Goal: Check status: Check status

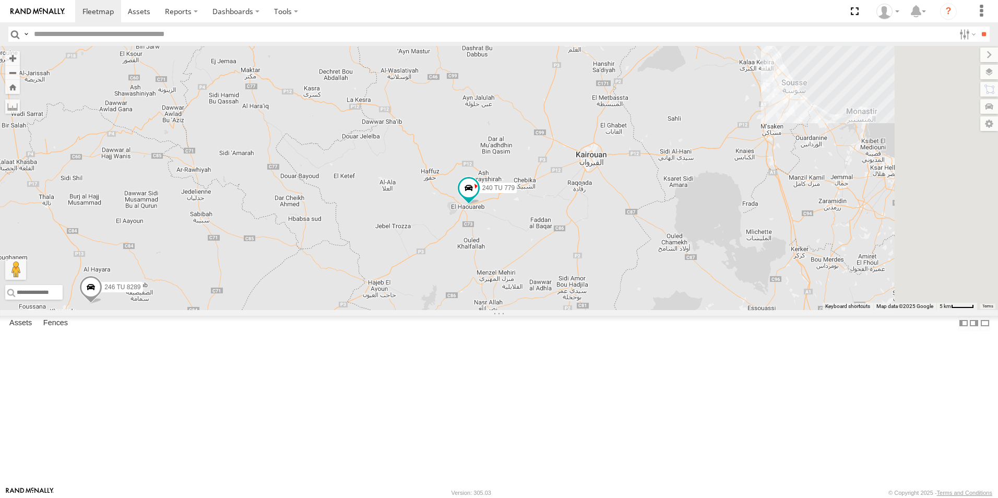
drag, startPoint x: 723, startPoint y: 318, endPoint x: 577, endPoint y: 235, distance: 168.1
click at [577, 235] on div "246 TU 8284 231 TU 3157 240 TU 779 246 TU 8289" at bounding box center [499, 178] width 998 height 264
click at [511, 190] on span "240 TU 779" at bounding box center [494, 186] width 33 height 7
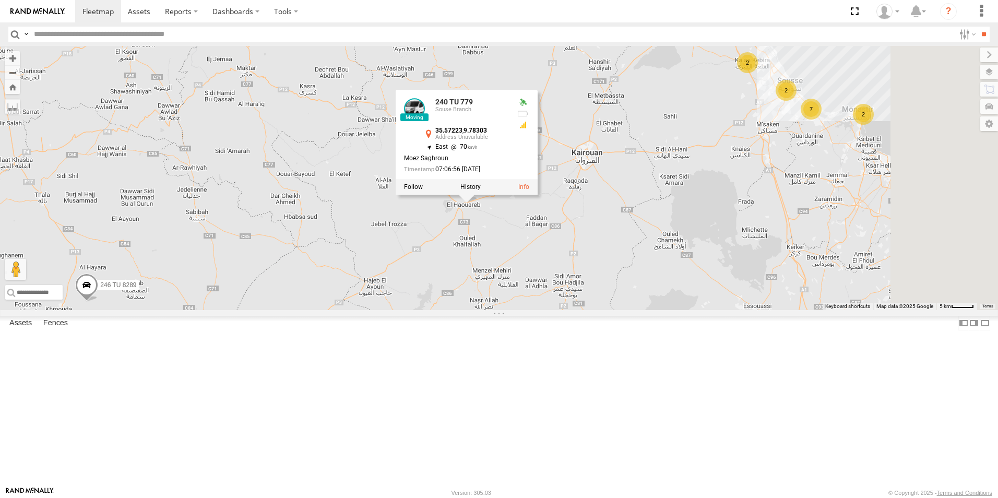
click at [629, 301] on div "246 TU 8284 231 TU 3157 240 TU 779 246 TU 8289 2 2 2 7 240 TU 779 Souse Branch …" at bounding box center [499, 178] width 998 height 264
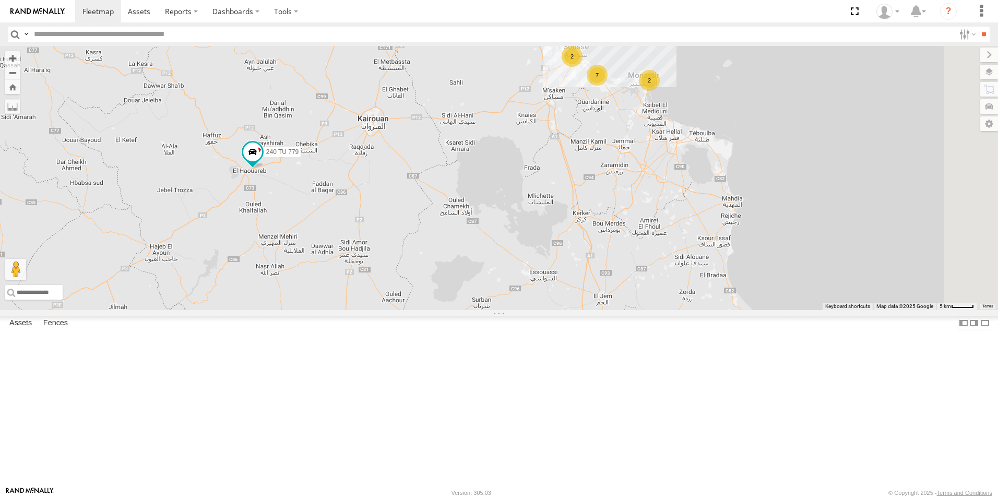
drag, startPoint x: 664, startPoint y: 290, endPoint x: 447, endPoint y: 256, distance: 218.8
click at [447, 256] on div "246 TU 8284 231 TU 3157 240 TU 779 246 TU 8289 2 2 2 7" at bounding box center [499, 178] width 998 height 264
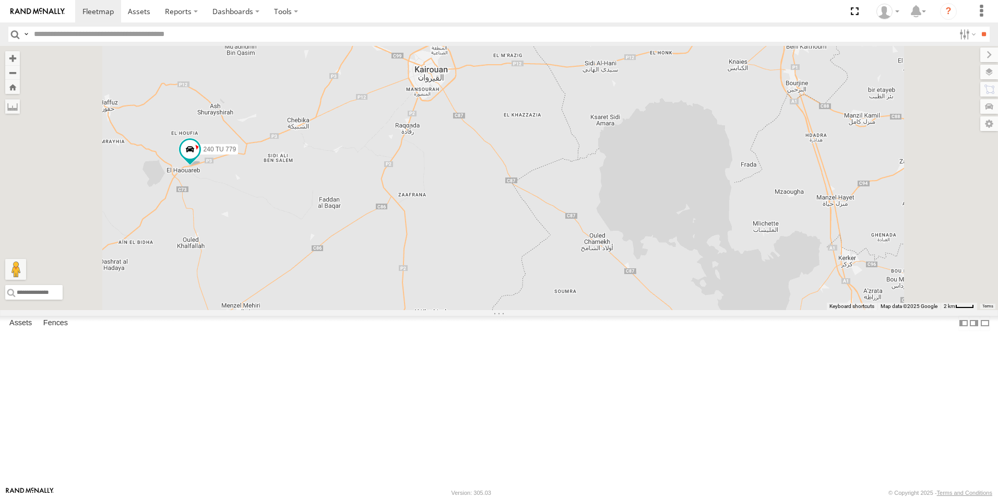
drag, startPoint x: 421, startPoint y: 257, endPoint x: 457, endPoint y: 253, distance: 36.8
click at [457, 253] on div "246 TU 8284 231 TU 3157 240 TU 779 246 TU 8289 2 245 TU 9061 6" at bounding box center [499, 178] width 998 height 264
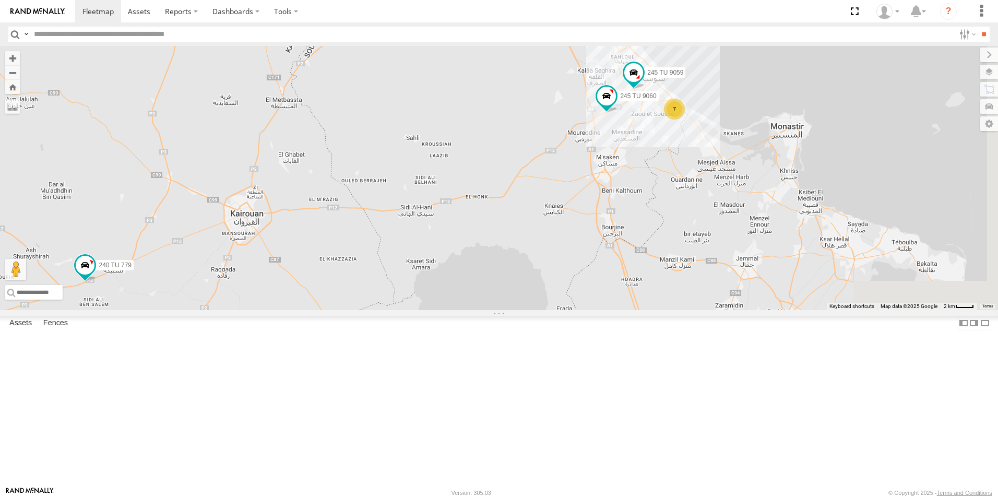
drag, startPoint x: 674, startPoint y: 187, endPoint x: 480, endPoint y: 339, distance: 246.5
click at [480, 310] on div "245 TU 9060 240 TU 779 245 TU 9059 7" at bounding box center [499, 178] width 998 height 264
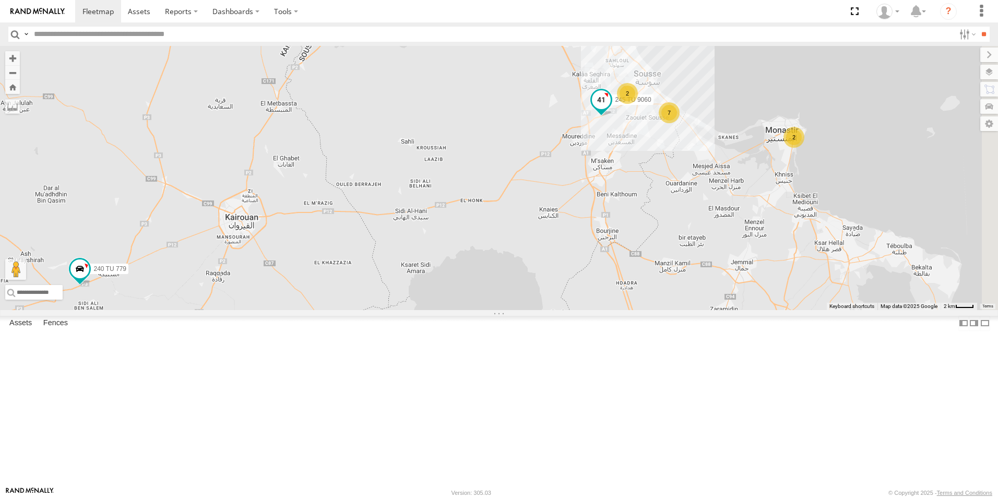
click at [651, 103] on span "245 TU 9060" at bounding box center [633, 99] width 36 height 7
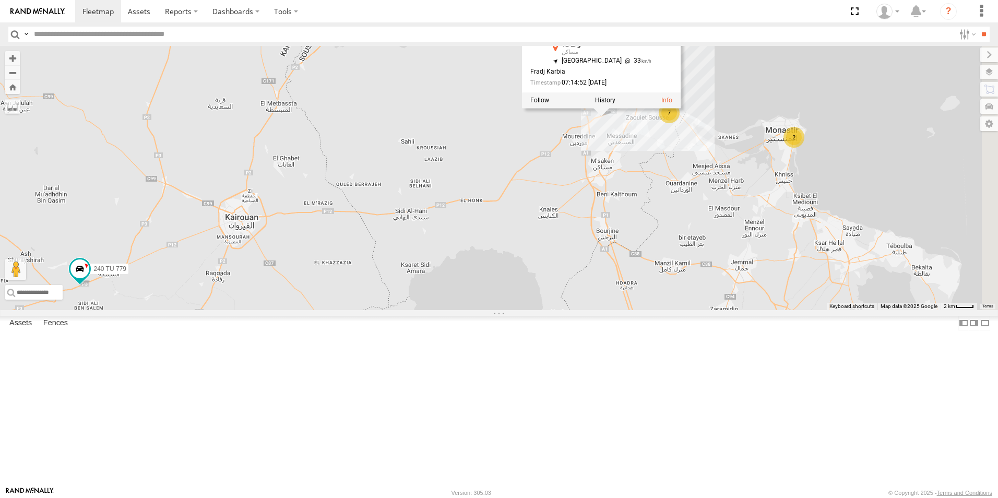
click at [647, 261] on div "245 TU 9060 240 TU 779 7 2 234 TU 2630 2 245 TU 9060 [GEOGRAPHIC_DATA] و ط 12 م…" at bounding box center [499, 178] width 998 height 264
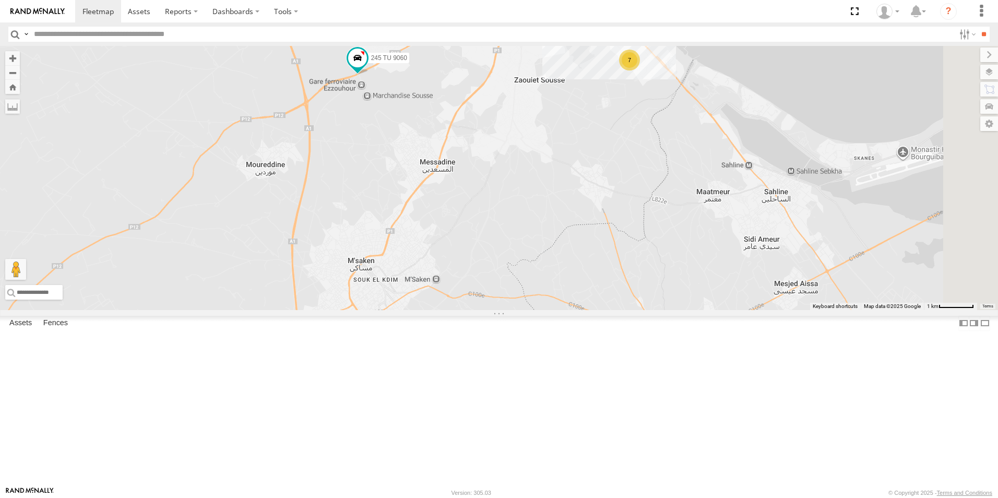
drag, startPoint x: 739, startPoint y: 214, endPoint x: 512, endPoint y: 200, distance: 227.5
click at [512, 200] on div "245 TU 9060 240 TU 779 234 TU 2630 241 TU 2030 7 245 TU 9059" at bounding box center [499, 178] width 998 height 264
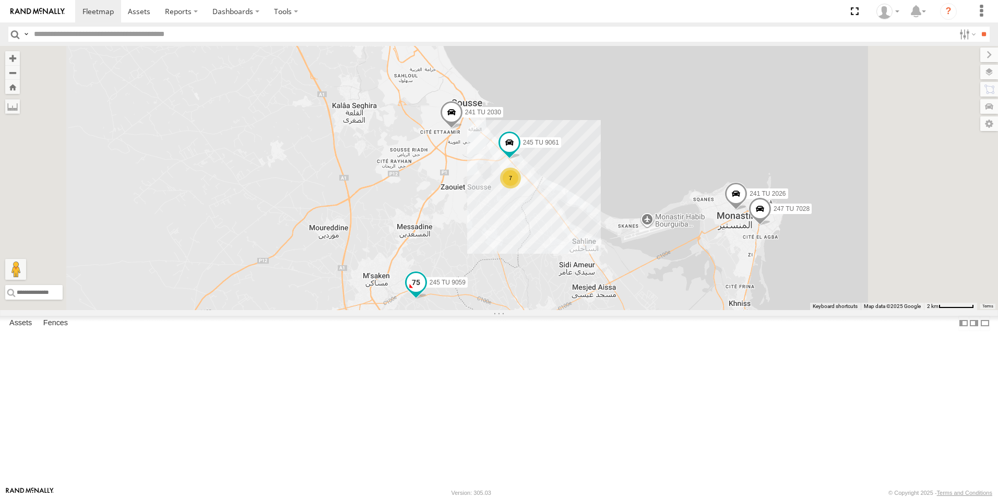
click at [466, 286] on span "245 TU 9059" at bounding box center [448, 282] width 36 height 7
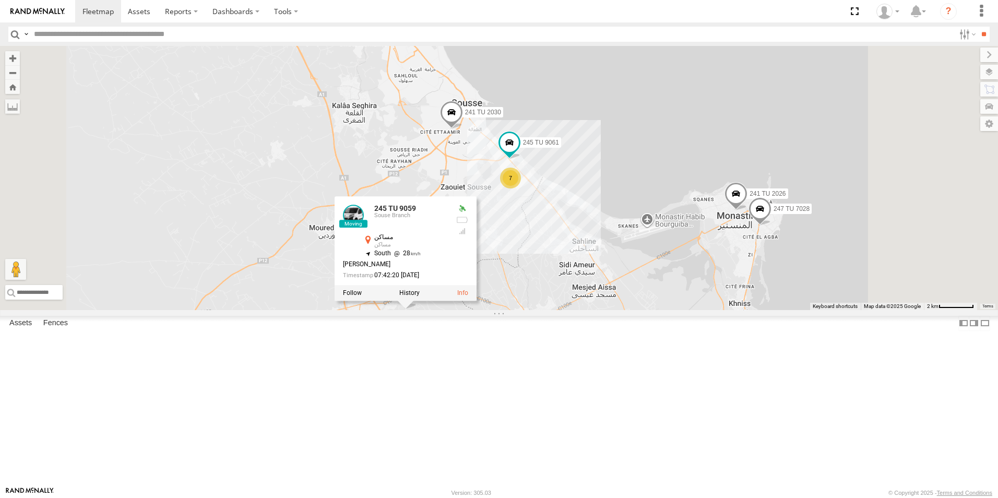
click at [563, 310] on div "241 TU 2030 245 TU 9061 245 TU 9059 234 TU 2630 247 TU 7028 241 TU 2026 7 245 T…" at bounding box center [499, 178] width 998 height 264
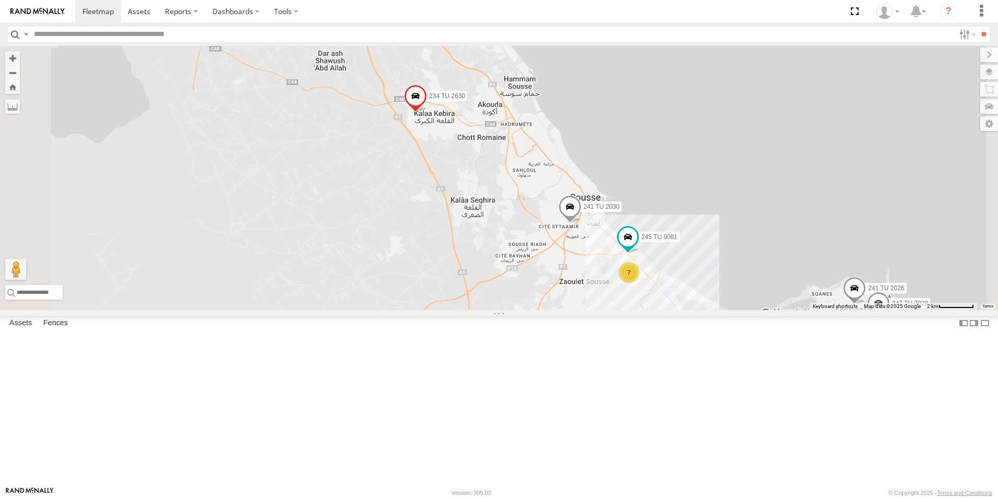
drag, startPoint x: 436, startPoint y: 235, endPoint x: 566, endPoint y: 339, distance: 166.8
click at [566, 310] on div "241 TU 2030 245 TU 9061 245 TU 9059 234 TU 2630 247 TU 7028 241 TU 2026 7" at bounding box center [499, 178] width 998 height 264
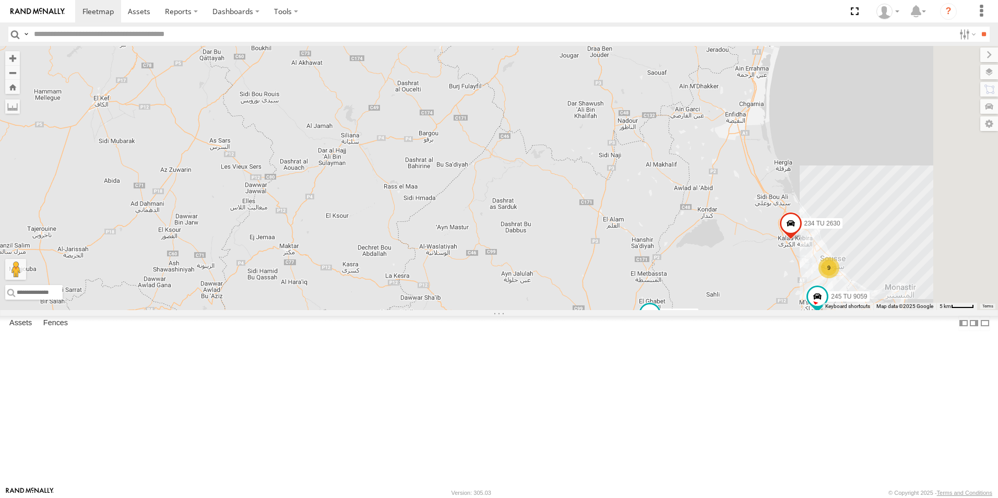
click at [659, 323] on span at bounding box center [650, 313] width 19 height 19
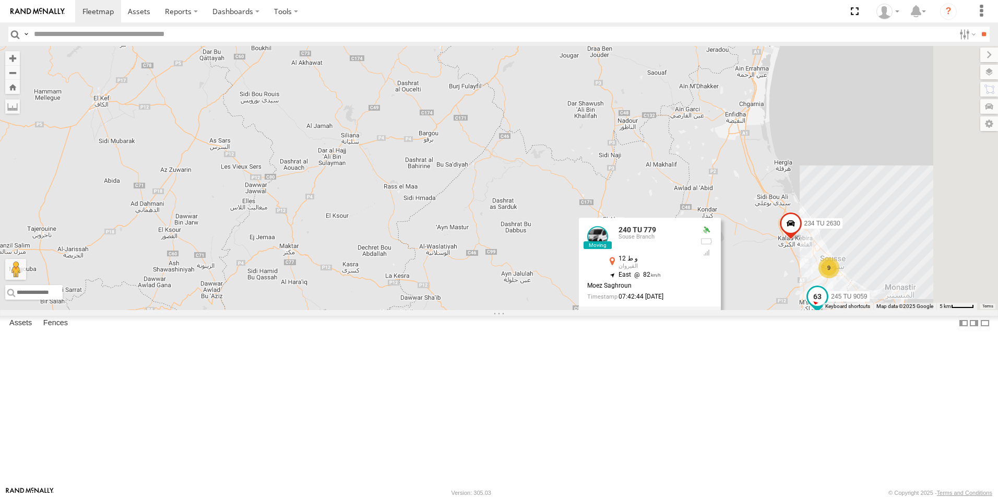
click at [867, 301] on span "245 TU 9059" at bounding box center [849, 296] width 36 height 7
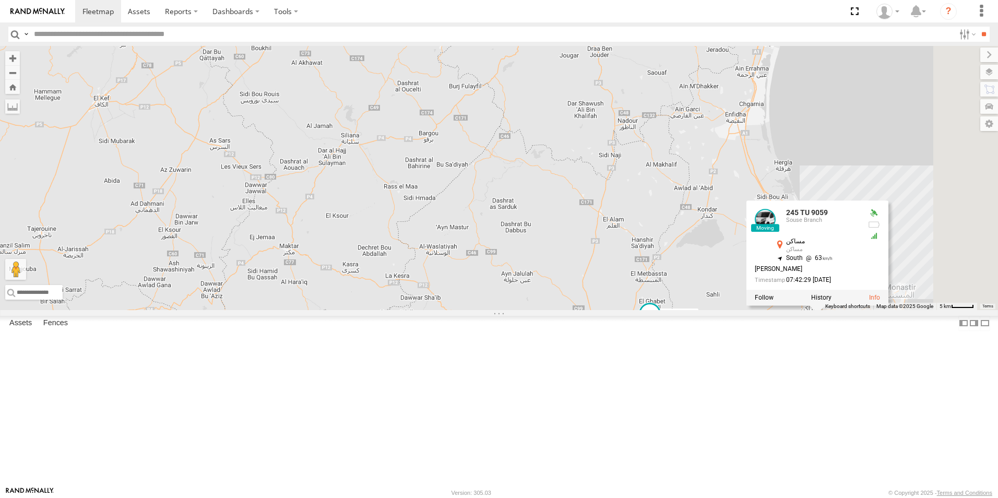
click at [754, 310] on div "245 TU 9059 234 TU 2630 240 TU 779 6 9 245 TU 9059 [GEOGRAPHIC_DATA] مساكن 35.7…" at bounding box center [499, 178] width 998 height 264
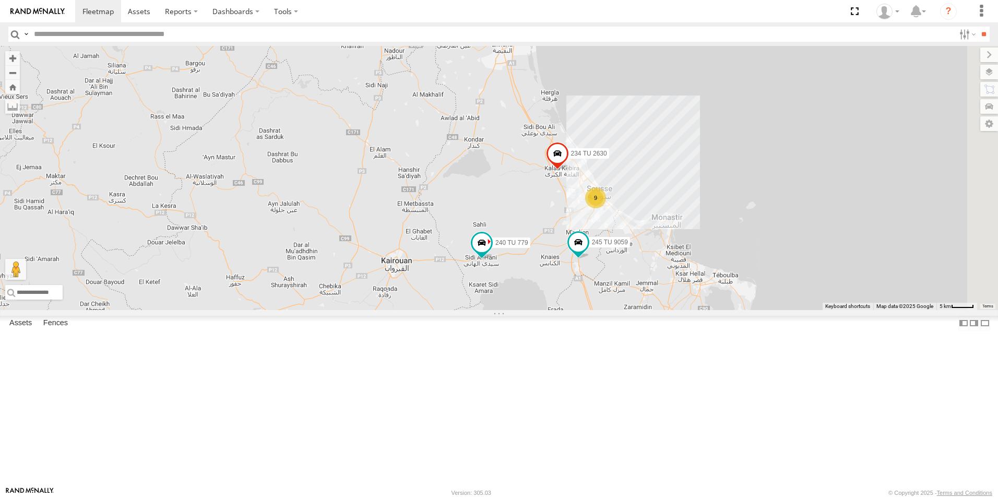
drag, startPoint x: 737, startPoint y: 310, endPoint x: 496, endPoint y: 240, distance: 250.3
click at [496, 240] on div "234 TU 2630 240 TU 779 245 TU 9059 6 9" at bounding box center [499, 178] width 998 height 264
click at [627, 246] on span "245 TU 9059" at bounding box center [609, 242] width 36 height 7
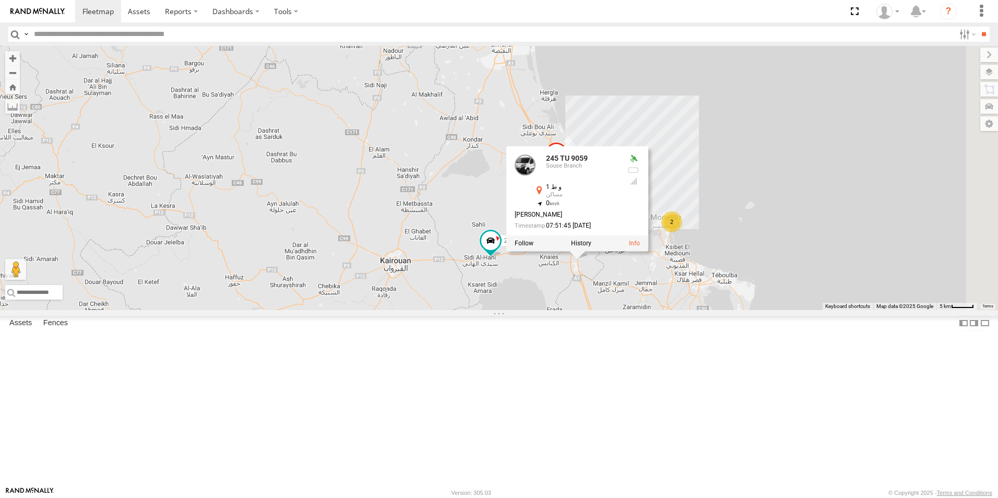
click at [550, 267] on div "234 TU 2630 240 TU 779 245 TU 9059 9 2 245 TU 9059 [GEOGRAPHIC_DATA] و ط 1 مساك…" at bounding box center [499, 178] width 998 height 264
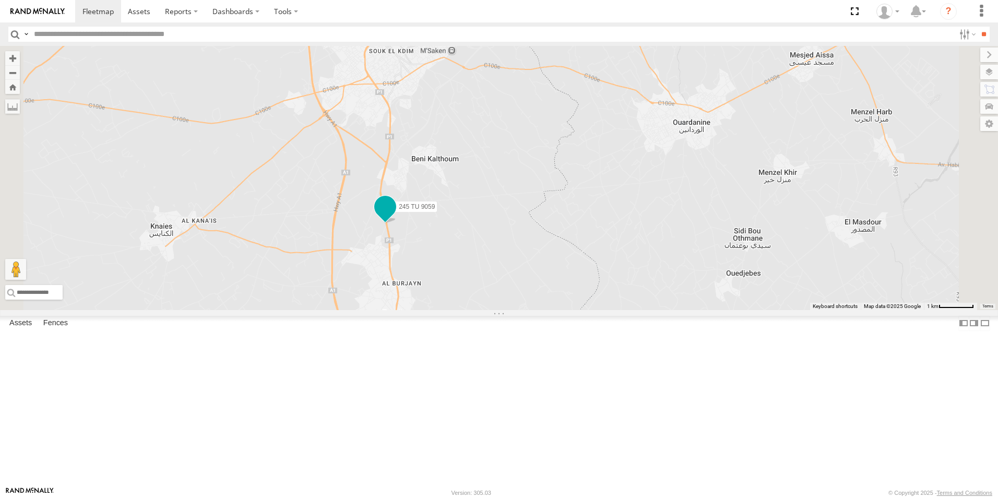
click at [435, 210] on span "245 TU 9059" at bounding box center [417, 206] width 36 height 7
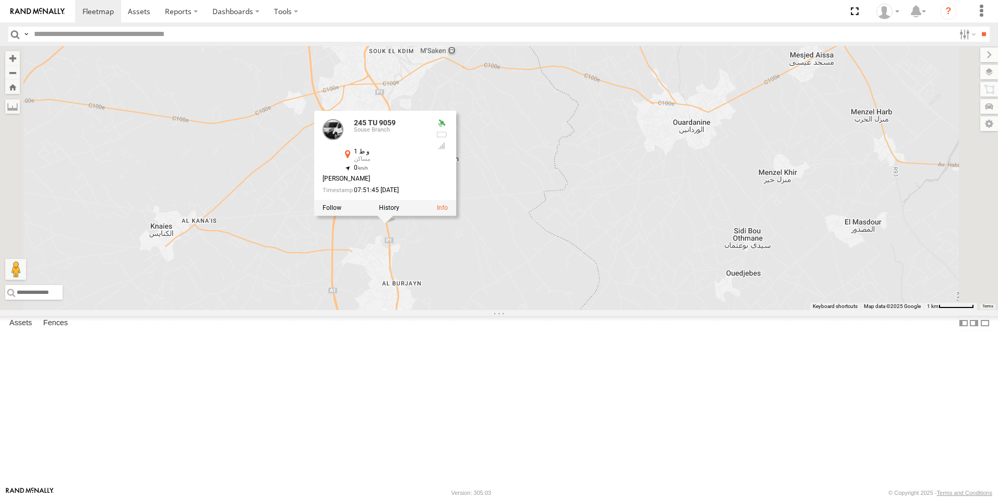
click at [570, 310] on div "234 TU 2630 240 TU 779 245 TU 9059 241 TU 2030 247 TU 7028 241 TU 2026 245 TU 9…" at bounding box center [499, 178] width 998 height 264
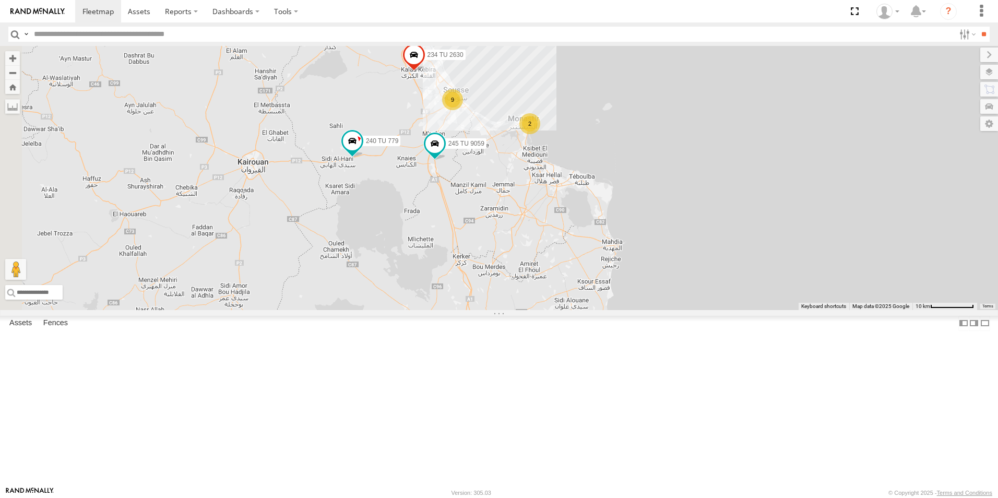
drag, startPoint x: 372, startPoint y: 108, endPoint x: 558, endPoint y: 237, distance: 226.1
click at [558, 237] on div "234 TU 2630 240 TU 779 245 TU 9059 9 2" at bounding box center [499, 178] width 998 height 264
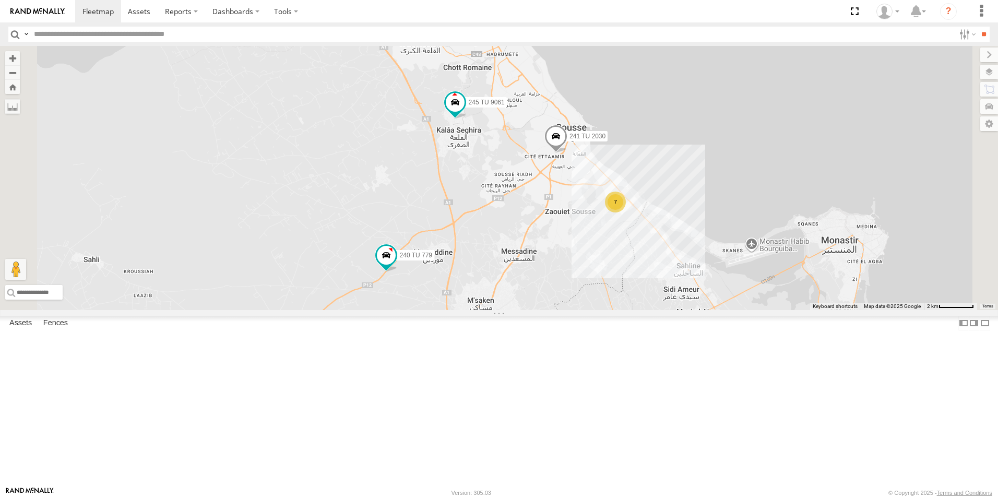
drag, startPoint x: 626, startPoint y: 324, endPoint x: 580, endPoint y: 268, distance: 71.9
click at [580, 268] on div "234 TU 2630 245 TU 9061 240 TU 779 245 TU 9059 241 TU 2030 7" at bounding box center [499, 178] width 998 height 264
click at [433, 259] on span "240 TU 779" at bounding box center [416, 255] width 33 height 7
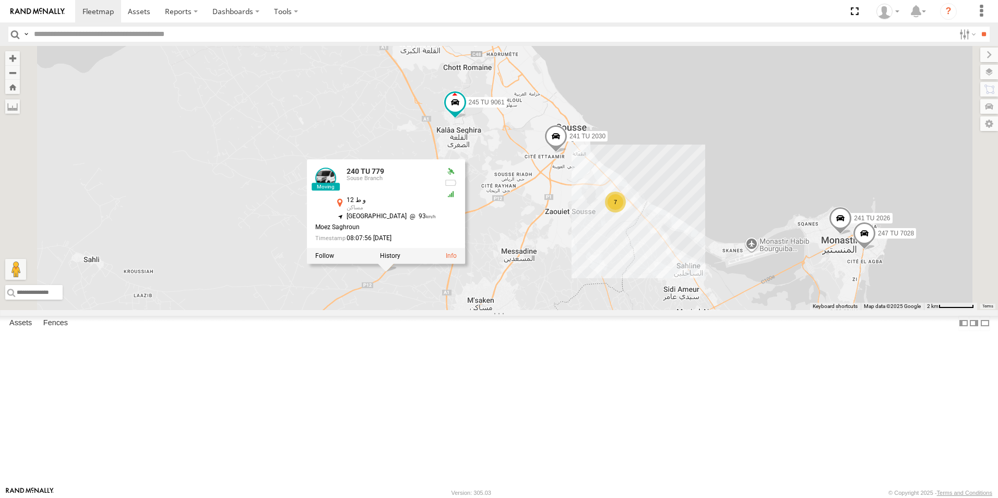
click at [416, 310] on div "234 TU 2630 245 TU 9061 240 TU 779 245 TU 9059 241 TU 2030 7 247 TU 7028 241 TU…" at bounding box center [499, 178] width 998 height 264
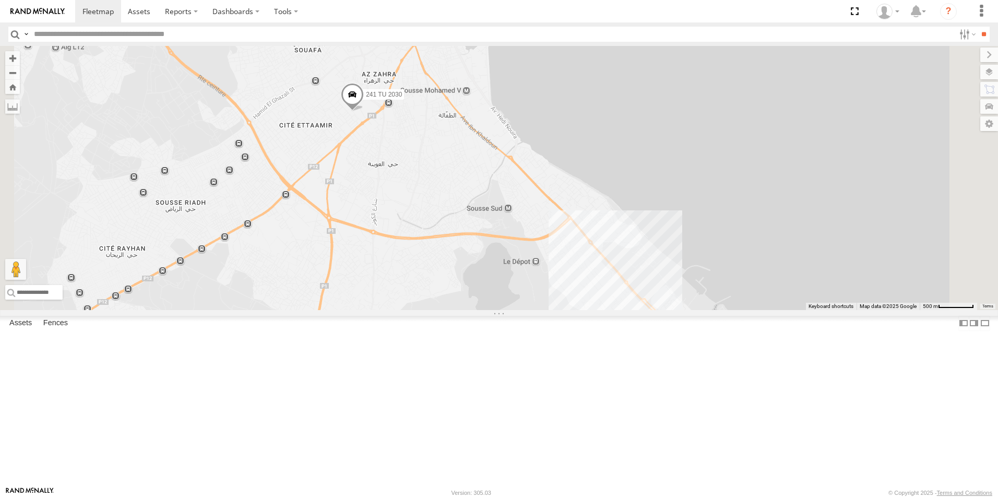
drag, startPoint x: 595, startPoint y: 308, endPoint x: 547, endPoint y: 138, distance: 176.7
click at [547, 138] on div "241 TU 2030 234 TU 2630 247 TU 7028 241 TU 2026 245 TU 9061" at bounding box center [499, 178] width 998 height 264
